Goal: Check status: Check status

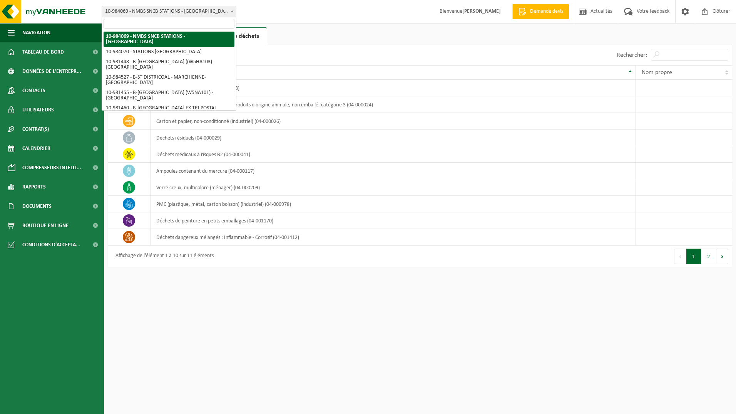
click at [233, 13] on span at bounding box center [232, 11] width 8 height 10
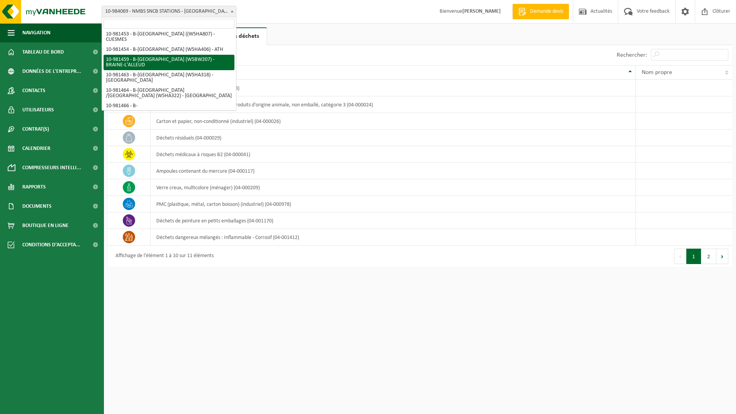
scroll to position [270, 0]
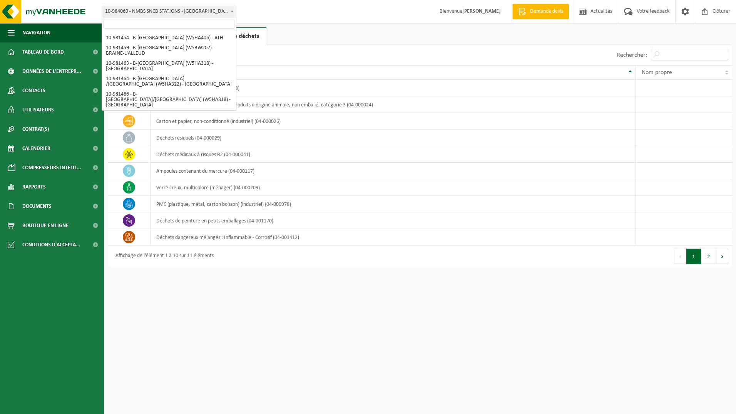
select select "161986"
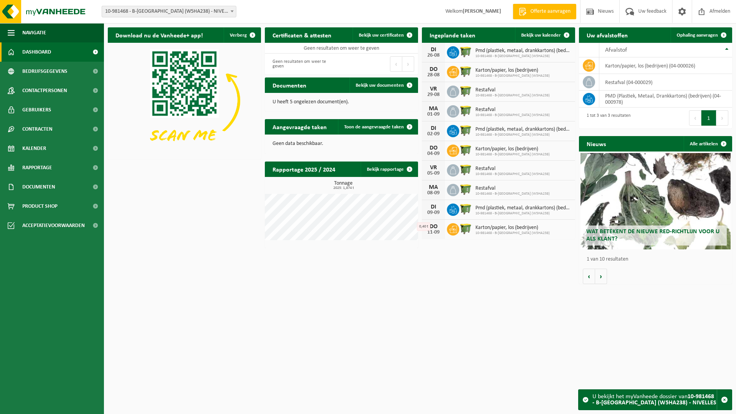
click at [441, 53] on div "26-08" at bounding box center [433, 55] width 15 height 5
click at [564, 32] on span at bounding box center [566, 34] width 15 height 15
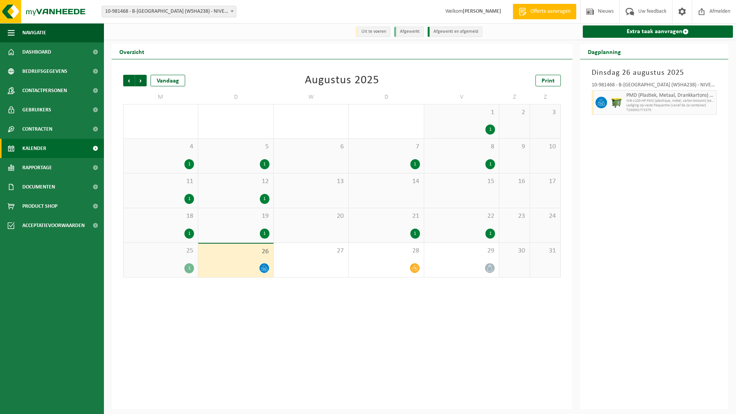
click at [243, 258] on div "26" at bounding box center [235, 259] width 75 height 33
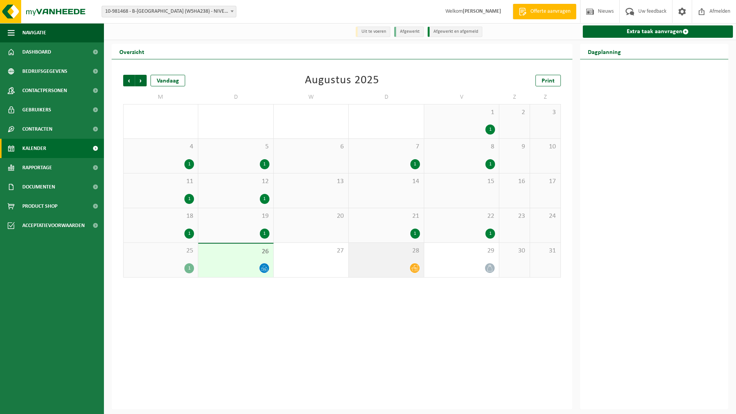
click at [394, 276] on div "28" at bounding box center [386, 260] width 75 height 34
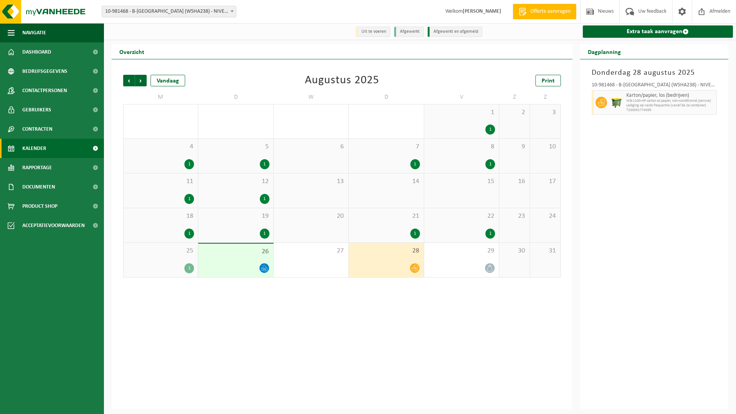
click at [252, 266] on div at bounding box center [235, 268] width 67 height 10
